Goal: Task Accomplishment & Management: Manage account settings

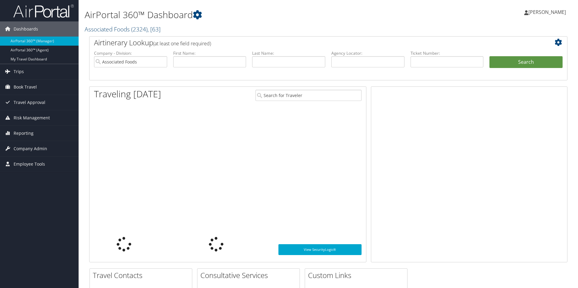
click at [125, 31] on link "Associated Foods ( 2324 ) , [ 63 ]" at bounding box center [123, 29] width 76 height 8
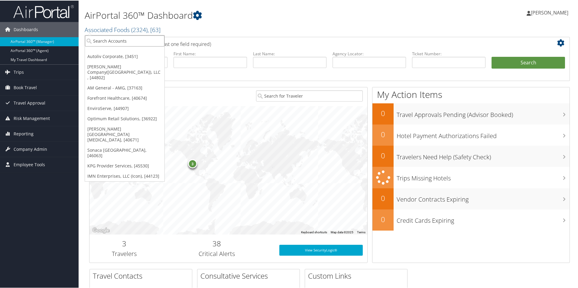
click at [110, 41] on input "search" at bounding box center [124, 40] width 79 height 11
type input "brasf"
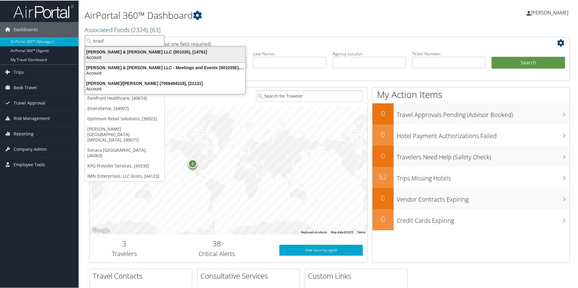
click at [124, 56] on div "Account" at bounding box center [165, 56] width 167 height 5
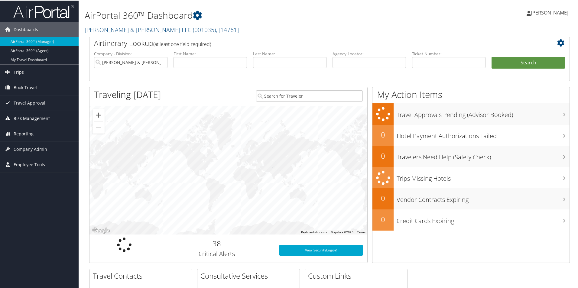
click at [40, 118] on span "Risk Management" at bounding box center [32, 117] width 36 height 15
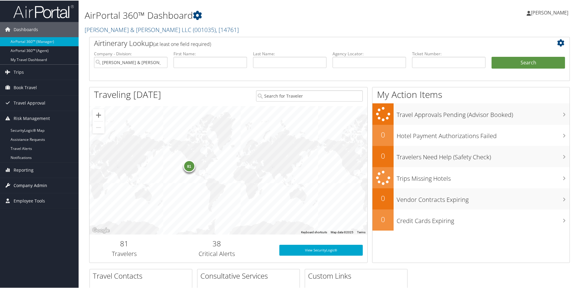
click at [29, 183] on span "Company Admin" at bounding box center [31, 184] width 34 height 15
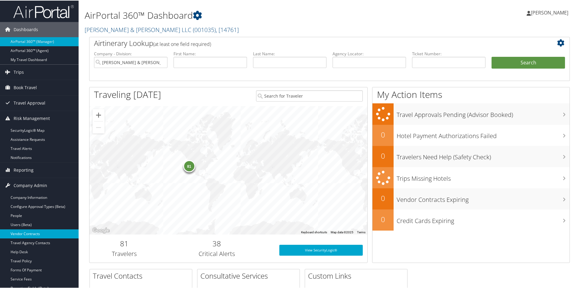
click at [34, 234] on link "Vendor Contracts" at bounding box center [39, 233] width 79 height 9
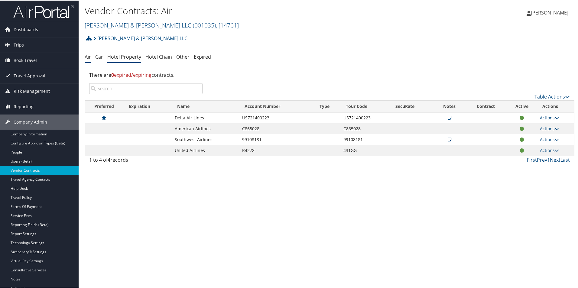
click at [118, 59] on link "Hotel Property" at bounding box center [124, 56] width 34 height 7
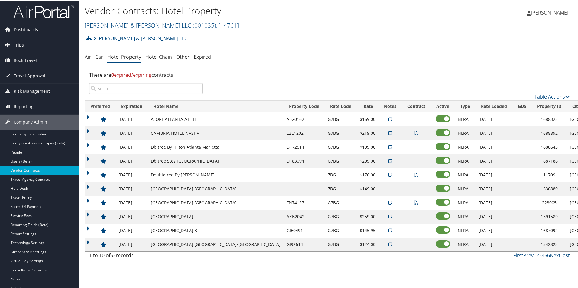
drag, startPoint x: 535, startPoint y: 190, endPoint x: 146, endPoint y: 186, distance: 389.8
click at [146, 186] on tr "12/31/2025 Fairfield Inn N Stes Marriott 7BG $149.00 NLRA 02/17/2022 1630880 Da…" at bounding box center [363, 188] width 557 height 14
click at [149, 90] on input "search" at bounding box center [145, 87] width 113 height 11
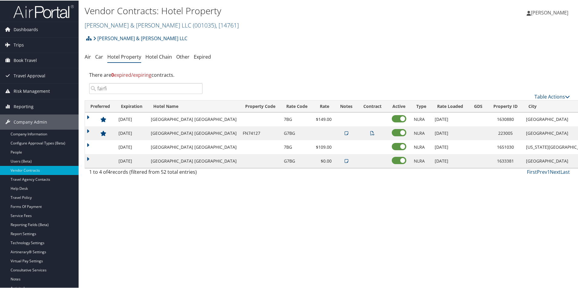
click at [353, 70] on div "There are 0 expired/expiring contracts." at bounding box center [329, 74] width 489 height 16
drag, startPoint x: 133, startPoint y: 83, endPoint x: 94, endPoint y: 85, distance: 39.0
click at [94, 85] on input "fairfi" at bounding box center [145, 87] width 113 height 11
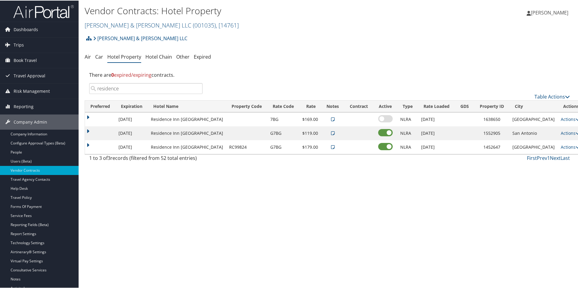
type input "residence"
click at [560, 147] on link "Actions" at bounding box center [569, 147] width 19 height 6
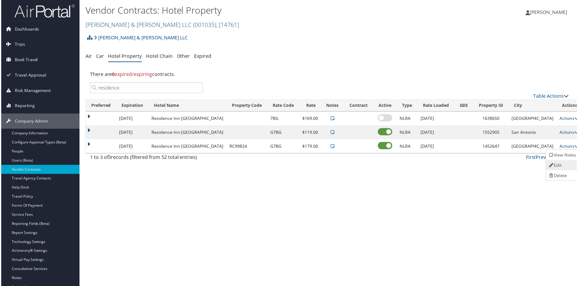
click at [557, 165] on link "Edit" at bounding box center [563, 165] width 33 height 10
select select "NLRA"
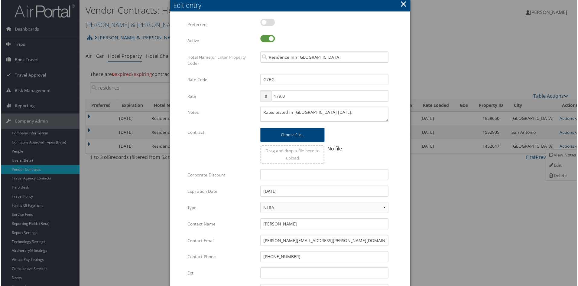
click at [403, 7] on button "×" at bounding box center [403, 4] width 7 height 12
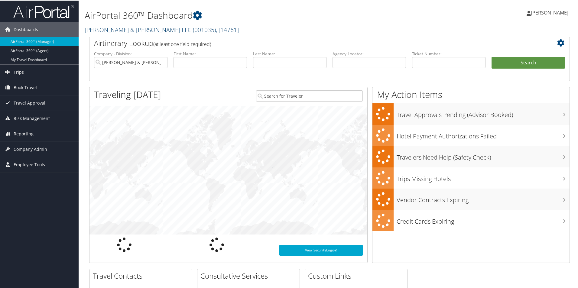
click at [193, 30] on span "( 001035 )" at bounding box center [204, 29] width 23 height 8
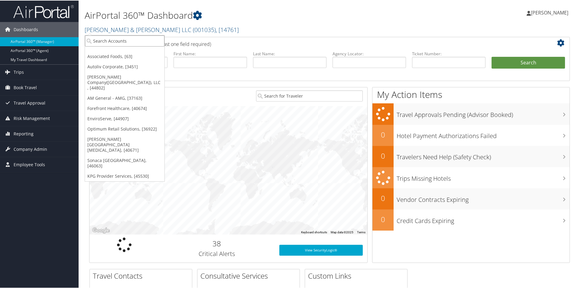
click at [153, 42] on input "search" at bounding box center [124, 40] width 79 height 11
type input "colgat"
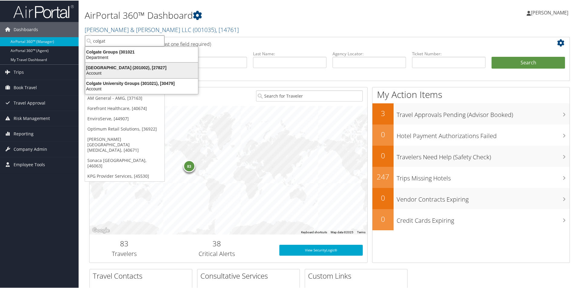
click at [147, 66] on div "Colgate University (201002), [27827]" at bounding box center [142, 66] width 120 height 5
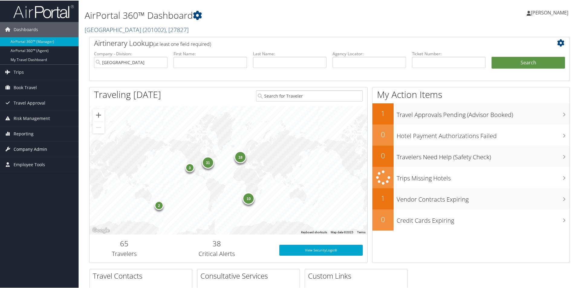
click at [36, 146] on span "Company Admin" at bounding box center [31, 148] width 34 height 15
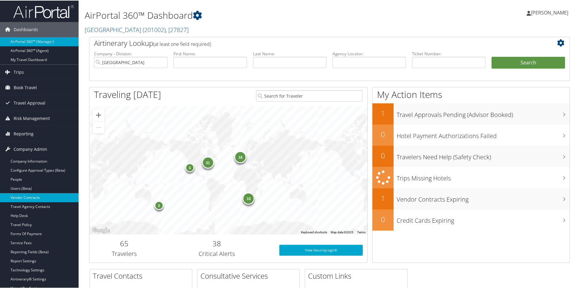
click at [31, 192] on link "Vendor Contracts" at bounding box center [39, 196] width 79 height 9
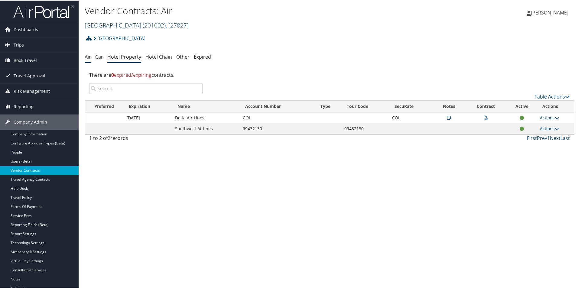
click at [127, 56] on link "Hotel Property" at bounding box center [124, 56] width 34 height 7
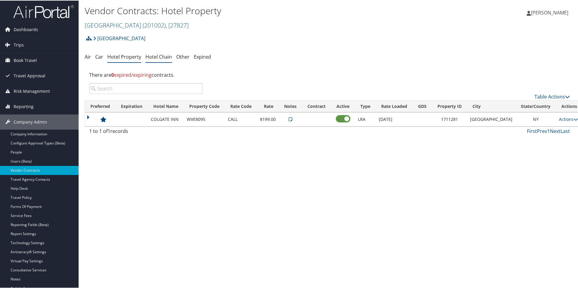
click at [157, 55] on link "Hotel Chain" at bounding box center [158, 56] width 27 height 7
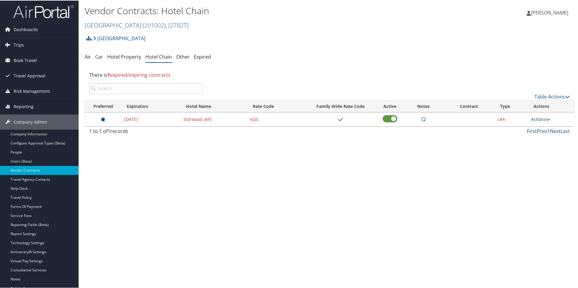
click at [534, 119] on link "Actions" at bounding box center [540, 119] width 19 height 6
click at [537, 136] on link "Edit" at bounding box center [545, 138] width 33 height 10
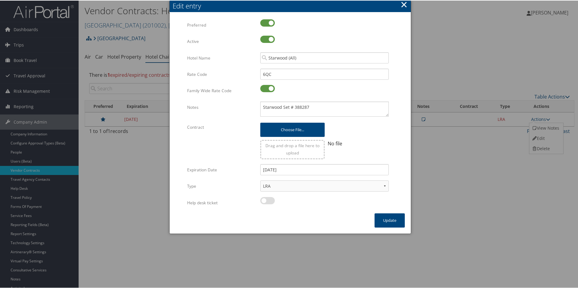
click at [402, 4] on button "×" at bounding box center [403, 4] width 7 height 12
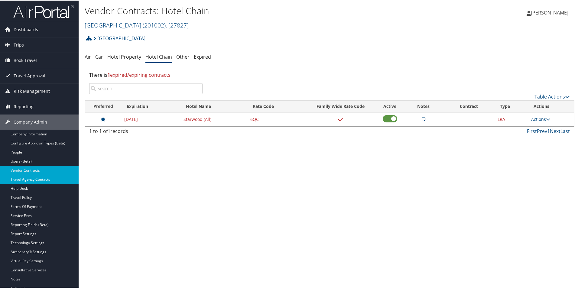
click at [31, 177] on link "Travel Agency Contacts" at bounding box center [39, 178] width 79 height 9
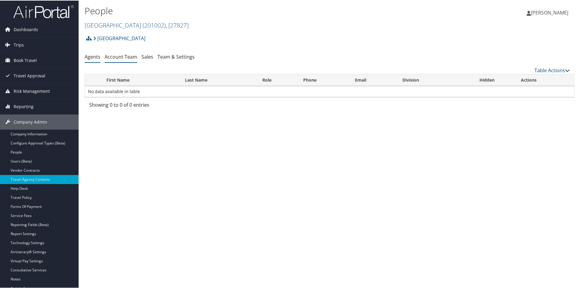
click at [130, 59] on link "Account Team" at bounding box center [121, 56] width 33 height 7
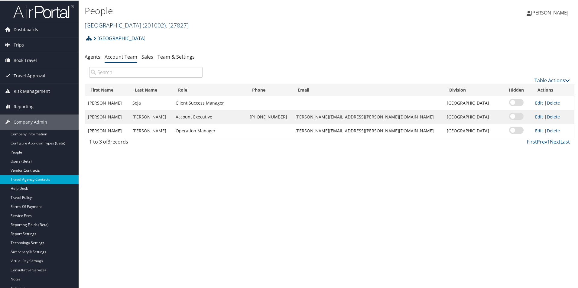
click at [112, 28] on link "[GEOGRAPHIC_DATA] ( 201002 ) , [ 27827 ]" at bounding box center [137, 25] width 104 height 8
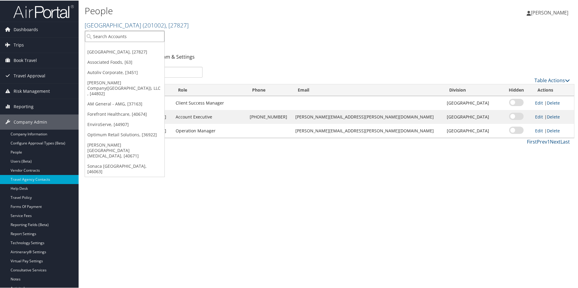
click at [114, 33] on input "search" at bounding box center [124, 35] width 79 height 11
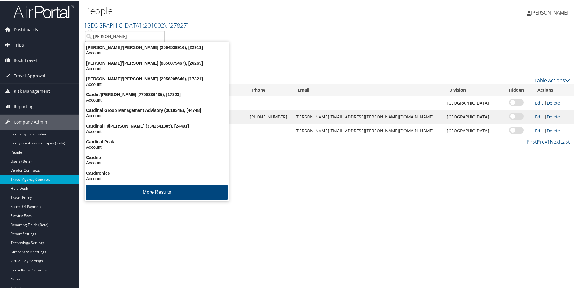
type input "[PERSON_NAME]"
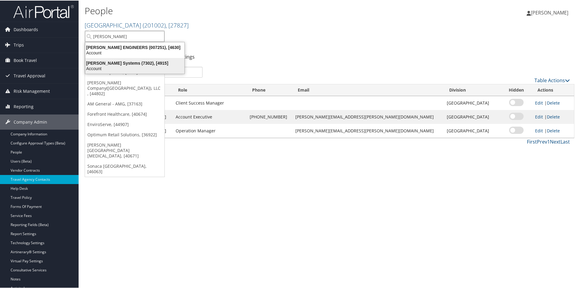
scroll to position [20, 0]
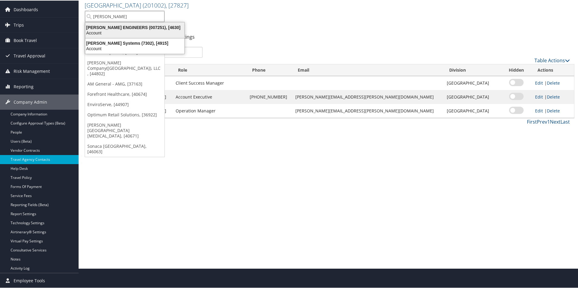
click at [122, 35] on div "[PERSON_NAME] ENGINEERS (007251), [4630] Account" at bounding box center [134, 30] width 97 height 14
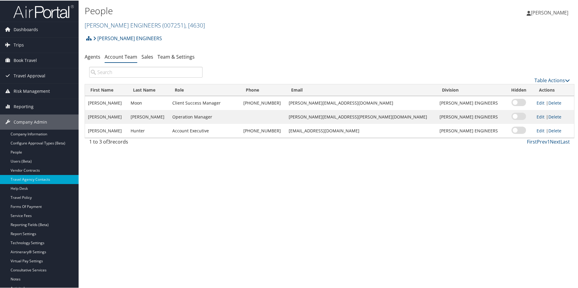
drag, startPoint x: 27, startPoint y: 169, endPoint x: 200, endPoint y: 138, distance: 175.5
click at [27, 169] on link "Vendor Contracts" at bounding box center [39, 169] width 79 height 9
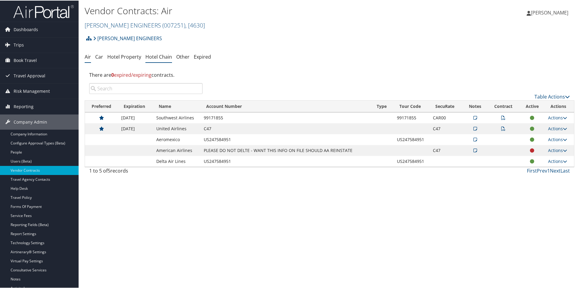
click at [166, 56] on link "Hotel Chain" at bounding box center [158, 56] width 27 height 7
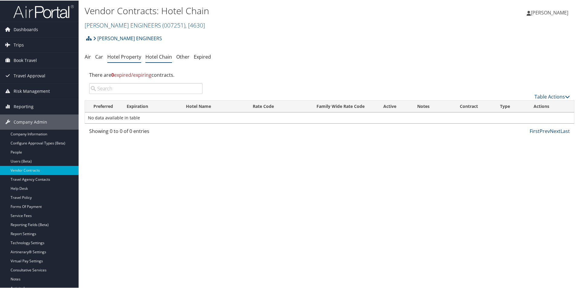
click at [128, 58] on link "Hotel Property" at bounding box center [124, 56] width 34 height 7
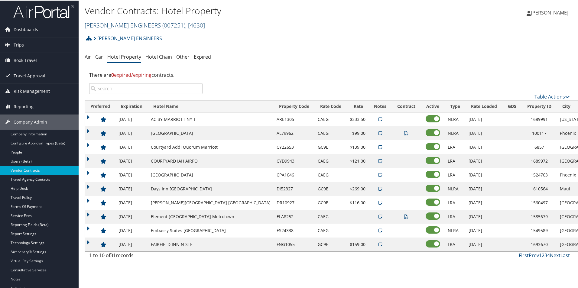
click at [113, 27] on link "CAROLLO ENGINEERS ( 007251 ) , [ 4630 ]" at bounding box center [145, 25] width 120 height 8
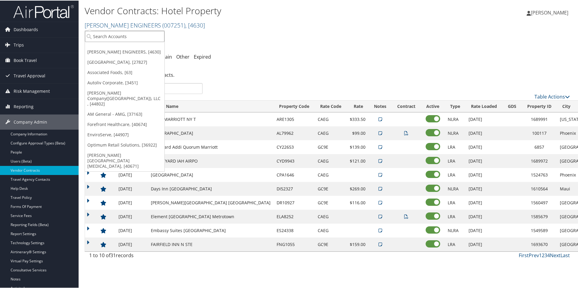
click at [124, 38] on input "search" at bounding box center [124, 35] width 79 height 11
type input "301752"
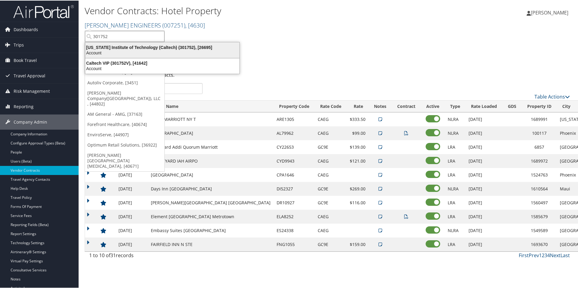
click at [134, 52] on div "Account" at bounding box center [162, 52] width 161 height 5
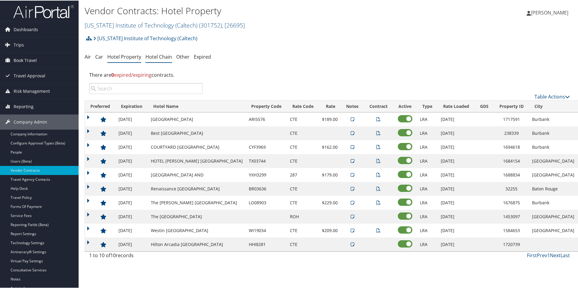
click at [159, 56] on link "Hotel Chain" at bounding box center [158, 56] width 27 height 7
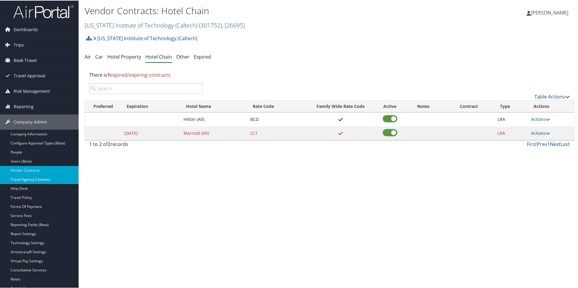
click at [46, 179] on link "Travel Agency Contacts" at bounding box center [39, 178] width 79 height 9
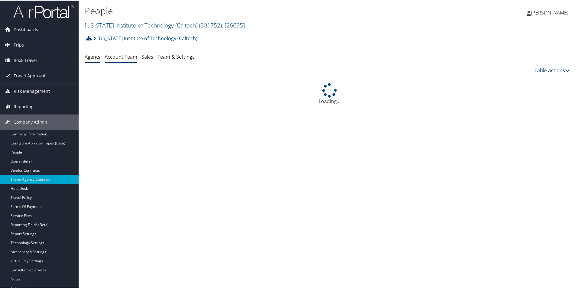
click at [114, 54] on link "Account Team" at bounding box center [121, 56] width 33 height 7
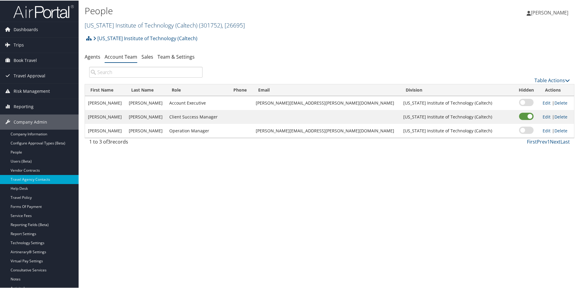
click at [121, 24] on link "[US_STATE] Institute of Technology (Caltech) ( 301752 ) , [ 26695 ]" at bounding box center [165, 25] width 160 height 8
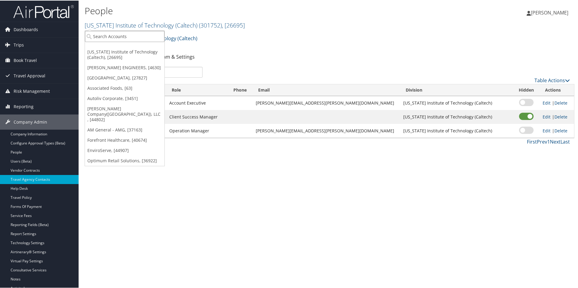
click at [121, 33] on input "search" at bounding box center [124, 35] width 79 height 11
type input "brasf"
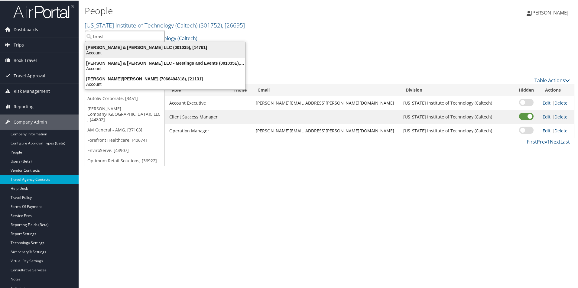
click at [125, 52] on div "Account" at bounding box center [165, 52] width 167 height 5
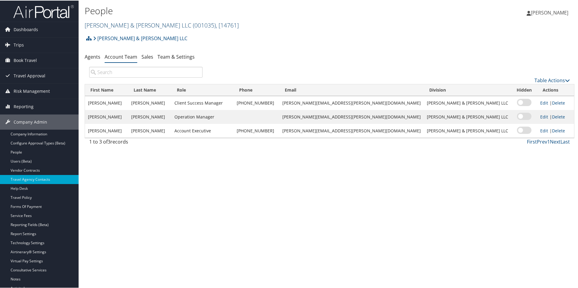
click at [118, 28] on link "[PERSON_NAME] & [PERSON_NAME] LLC ( 001035 ) , [ 14761 ]" at bounding box center [162, 25] width 154 height 8
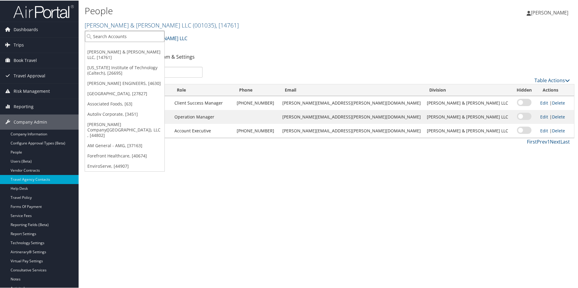
click at [121, 40] on input "search" at bounding box center [124, 35] width 79 height 11
type input "condue"
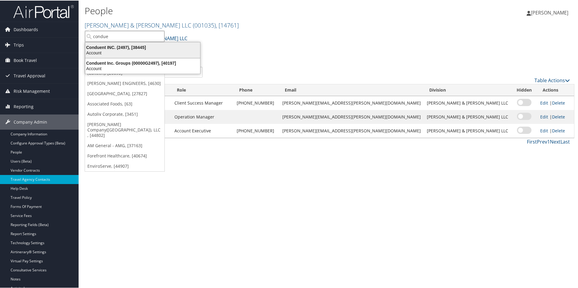
click at [129, 50] on div "Account" at bounding box center [143, 52] width 122 height 5
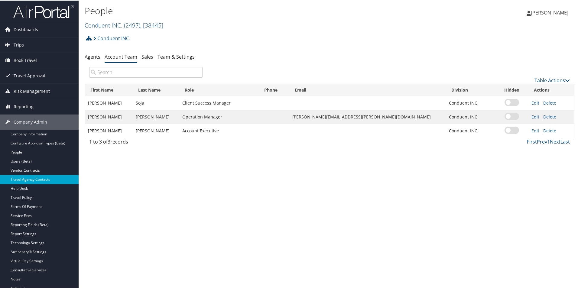
click at [342, 188] on div "People Conduent INC. ( 2497 ) , [ 38445 ] Conduent INC. Brasfield & Gorrie LLC …" at bounding box center [330, 144] width 502 height 288
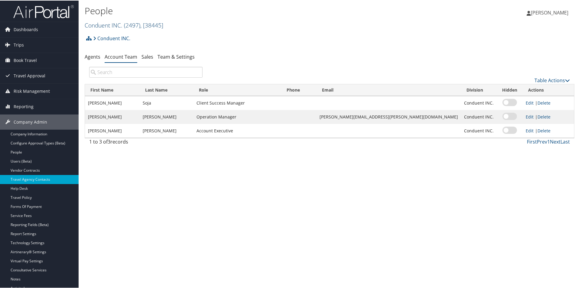
click at [116, 26] on link "Conduent INC. ( 2497 ) , [ 38445 ]" at bounding box center [124, 25] width 79 height 8
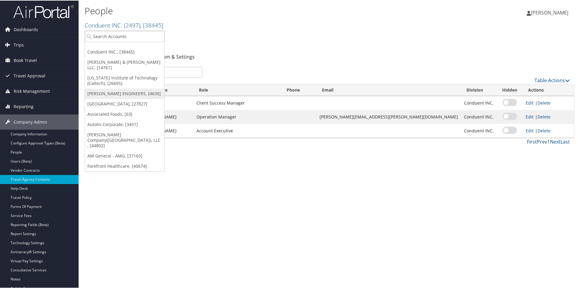
click at [116, 88] on link "[PERSON_NAME] ENGINEERS, [4630]" at bounding box center [124, 93] width 79 height 10
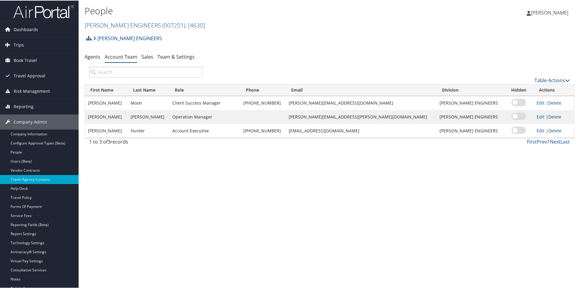
click at [116, 27] on link "[PERSON_NAME] ENGINEERS ( 007251 ) , [ 4630 ]" at bounding box center [145, 25] width 120 height 8
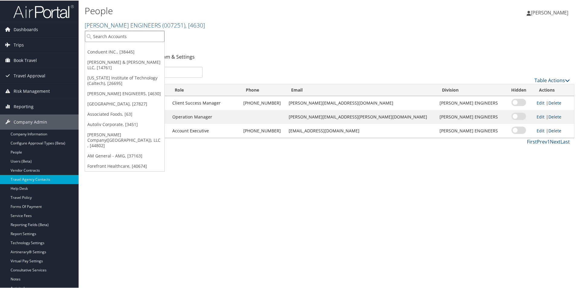
click at [118, 37] on input "search" at bounding box center [124, 35] width 79 height 11
type input "301246"
click at [117, 53] on div "Account" at bounding box center [138, 52] width 112 height 5
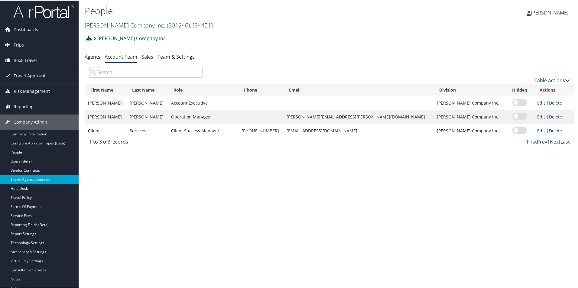
click at [129, 30] on div "People DH Pace Company Inc. ( 301246 ) , [ 34451 ] DH Pace Company Inc. Conduen…" at bounding box center [248, 17] width 326 height 29
click at [128, 27] on link "DH Pace Company Inc. ( 301246 ) , [ 34451 ]" at bounding box center [149, 25] width 128 height 8
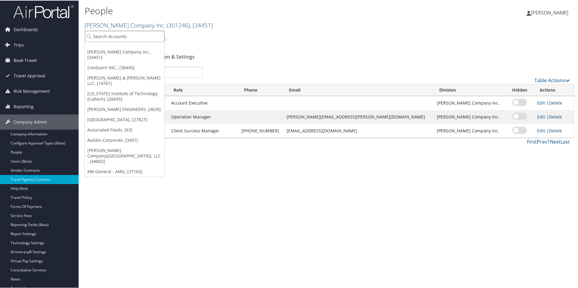
click at [127, 36] on input "search" at bounding box center [124, 35] width 79 height 11
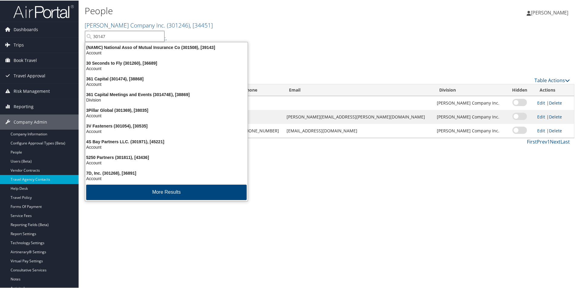
type input "301470"
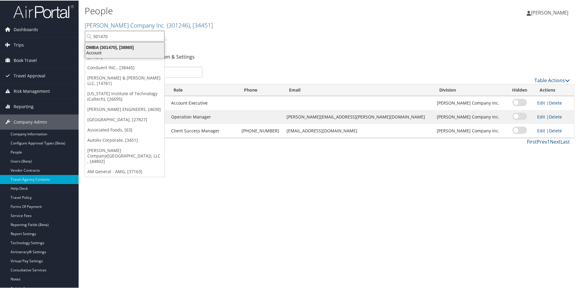
click at [139, 49] on div "DMBA (301470), [38865]" at bounding box center [125, 46] width 86 height 5
